Goal: Task Accomplishment & Management: Manage account settings

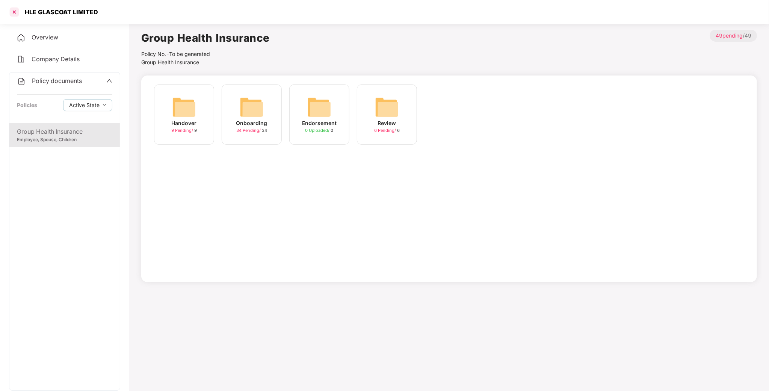
click at [11, 14] on div at bounding box center [14, 12] width 12 height 12
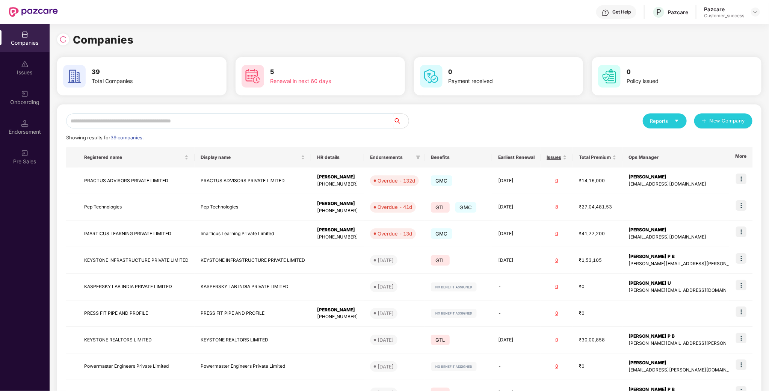
click at [259, 115] on input "text" at bounding box center [230, 121] width 328 height 15
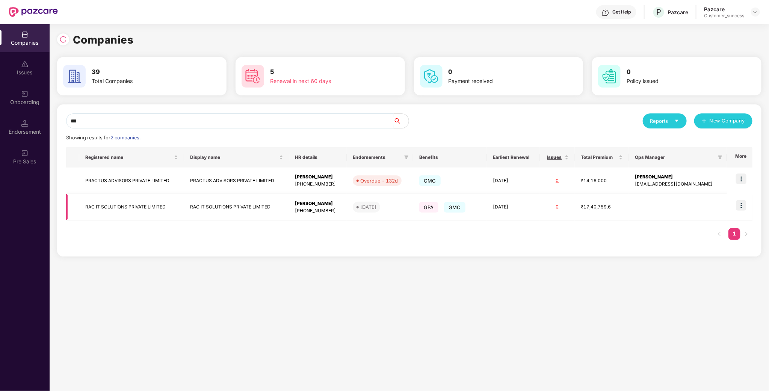
type input "***"
click at [741, 207] on img at bounding box center [741, 205] width 11 height 11
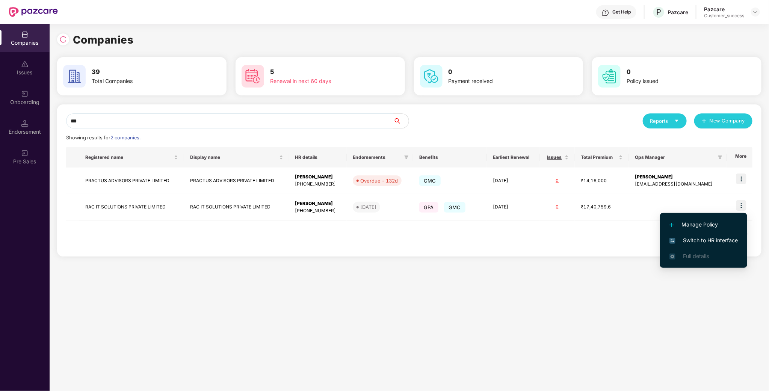
click at [695, 236] on span "Switch to HR interface" at bounding box center [704, 240] width 68 height 8
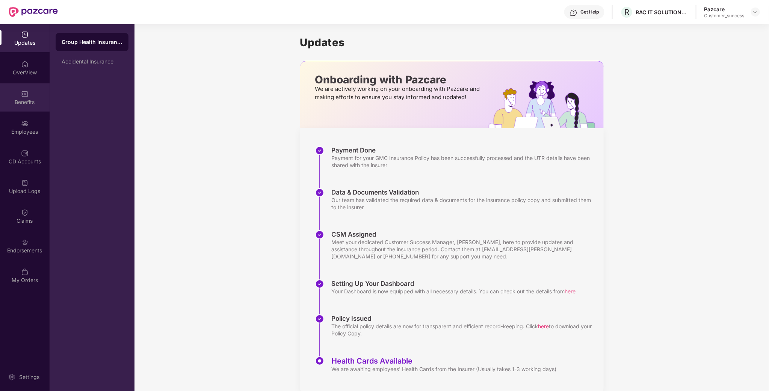
click at [38, 105] on div "Benefits" at bounding box center [25, 102] width 50 height 8
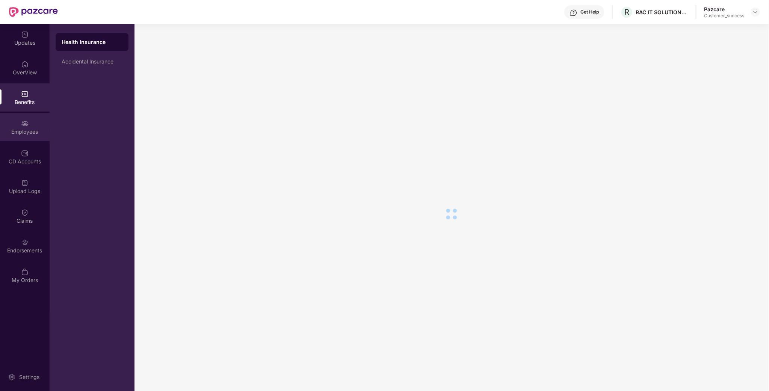
click at [25, 139] on div "Employees" at bounding box center [25, 127] width 50 height 28
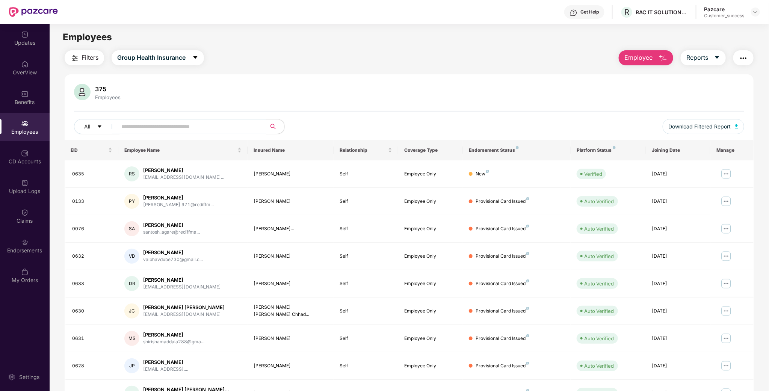
click at [668, 53] on button "Employee" at bounding box center [646, 57] width 55 height 15
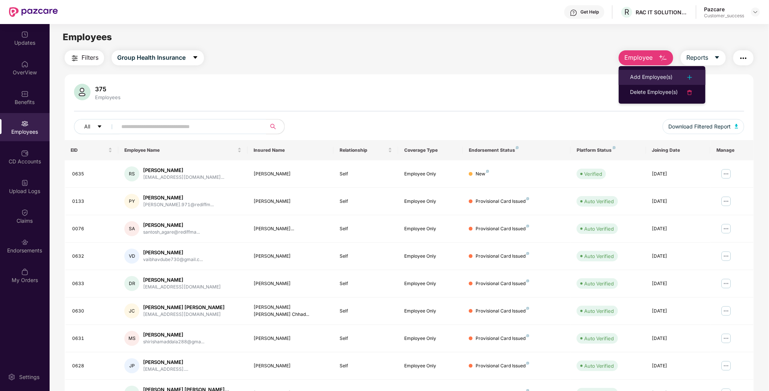
click at [645, 78] on div "Add Employee(s)" at bounding box center [651, 77] width 42 height 9
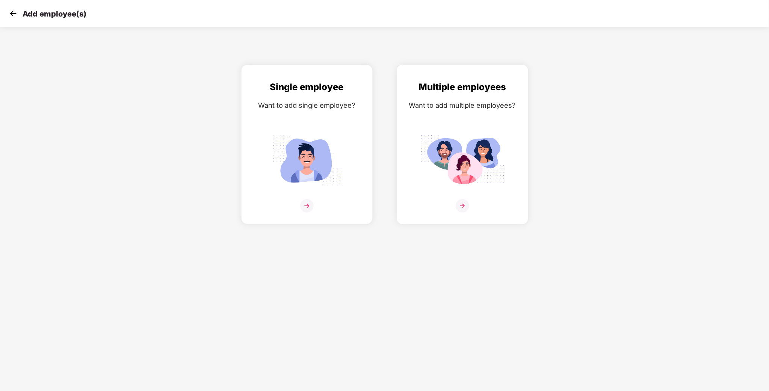
click at [433, 131] on img at bounding box center [463, 160] width 84 height 59
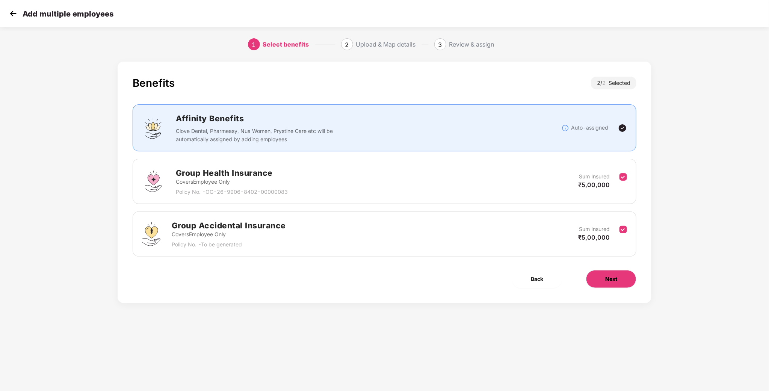
click at [597, 279] on button "Next" at bounding box center [611, 279] width 50 height 18
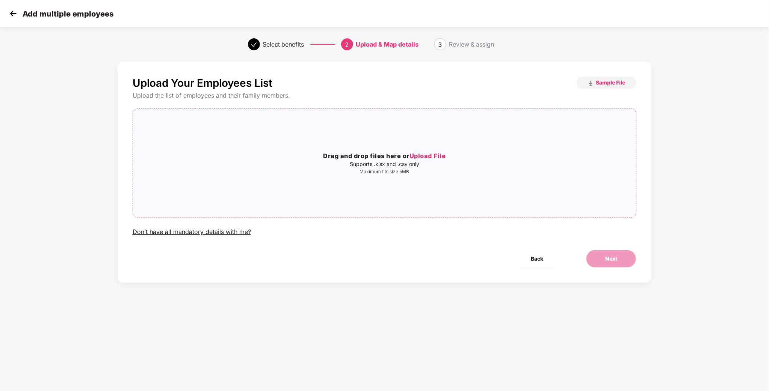
click at [484, 168] on div "Drag and drop files here or Upload File Supports .xlsx and .csv only Maximum fi…" at bounding box center [385, 162] width 504 height 23
click at [586, 80] on button "Sample File" at bounding box center [607, 83] width 60 height 12
click at [19, 14] on div "Add multiple employees" at bounding box center [61, 13] width 106 height 11
click at [17, 15] on img at bounding box center [13, 13] width 11 height 11
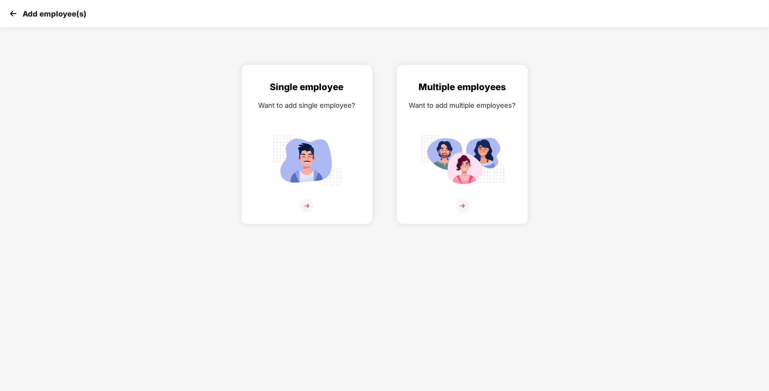
click at [15, 15] on img at bounding box center [13, 13] width 11 height 11
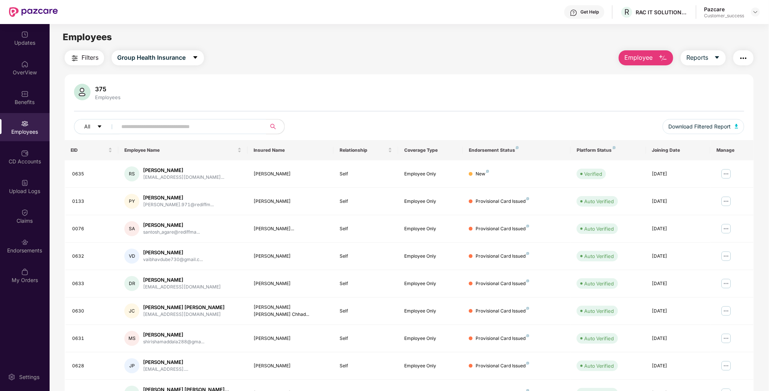
click at [647, 66] on div "Filters Group Health Insurance Employee Reports 375 Employees All Download Filt…" at bounding box center [409, 256] width 689 height 412
click at [646, 59] on span "Employee" at bounding box center [639, 57] width 28 height 9
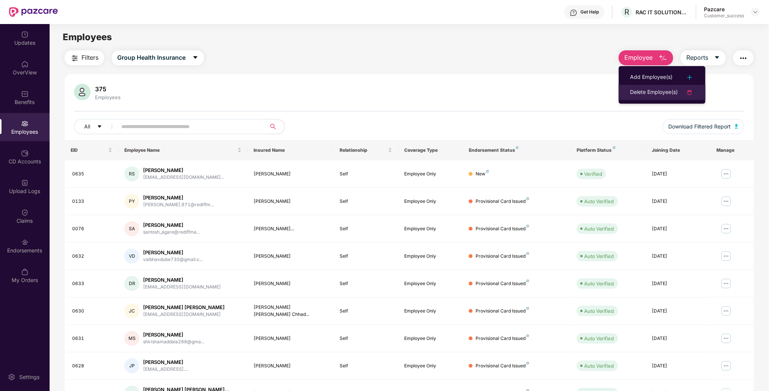
click at [661, 91] on div "Delete Employee(s)" at bounding box center [654, 92] width 48 height 9
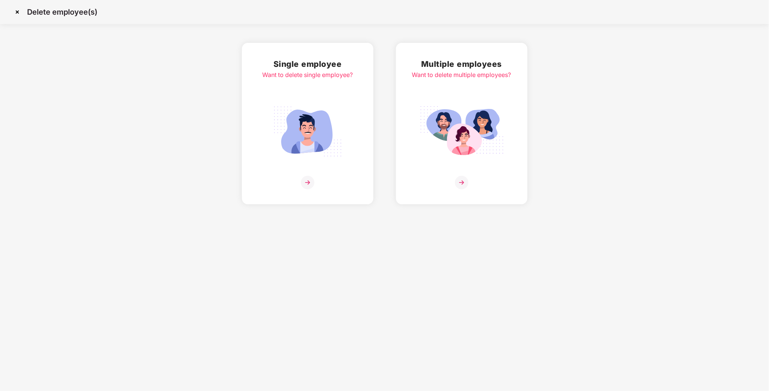
click at [486, 89] on div "Multiple employees Want to delete multiple employees?" at bounding box center [461, 124] width 99 height 132
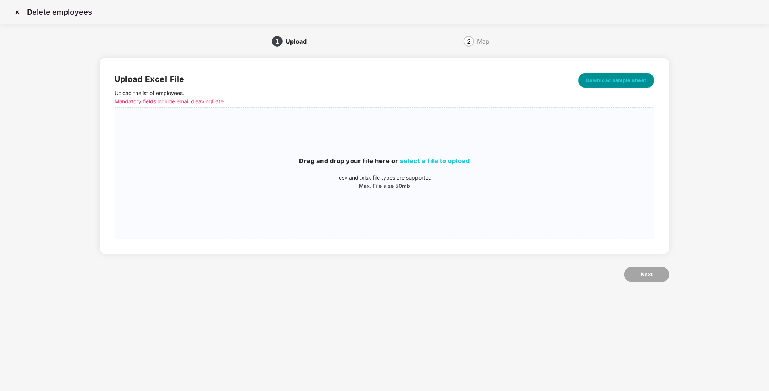
click at [627, 82] on span "Download sample sheet" at bounding box center [616, 81] width 61 height 8
